Goal: Task Accomplishment & Management: Manage account settings

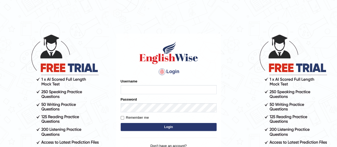
click at [140, 90] on input "Username" at bounding box center [169, 89] width 96 height 9
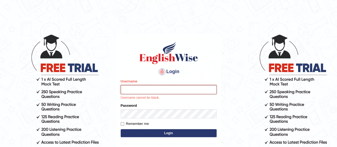
type input "Asangancp"
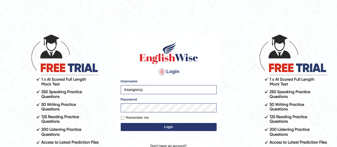
click at [167, 130] on button "Login" at bounding box center [169, 127] width 96 height 8
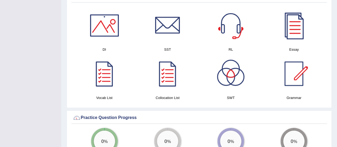
scroll to position [317, 0]
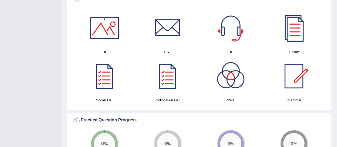
click at [247, 97] on h4 "SWT" at bounding box center [231, 100] width 58 height 6
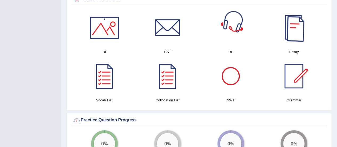
click at [294, 27] on div at bounding box center [294, 27] width 37 height 37
